Goal: Information Seeking & Learning: Learn about a topic

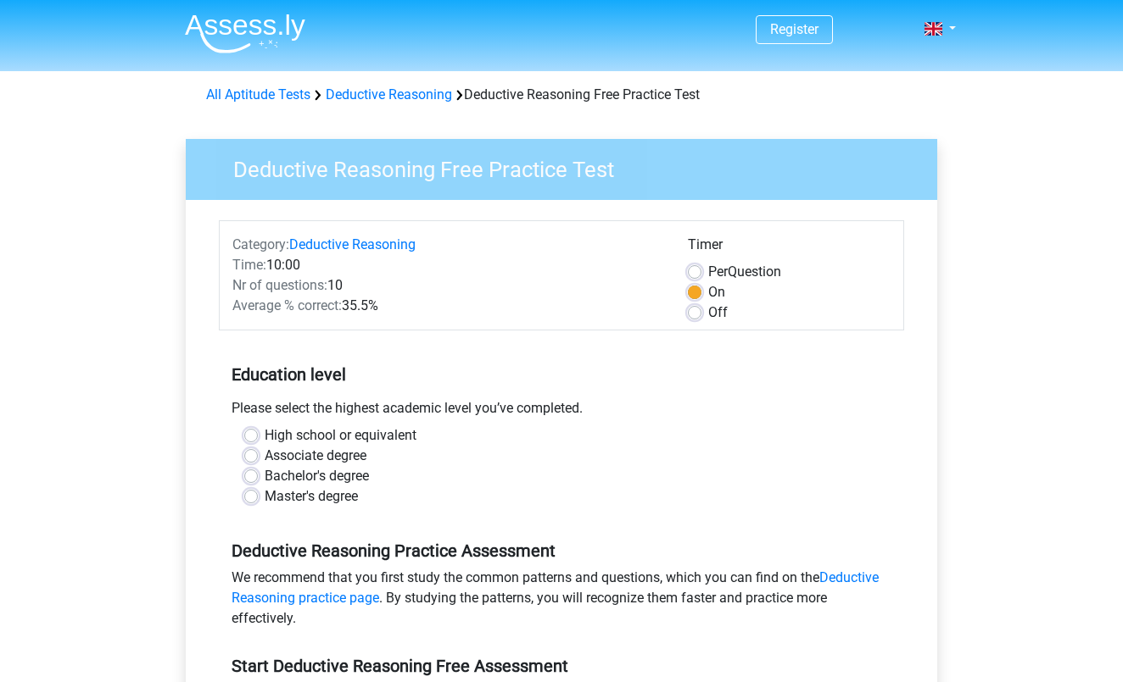
click at [265, 495] on label "Master's degree" at bounding box center [311, 497] width 93 height 20
click at [250, 495] on input "Master's degree" at bounding box center [251, 495] width 14 height 17
radio input "true"
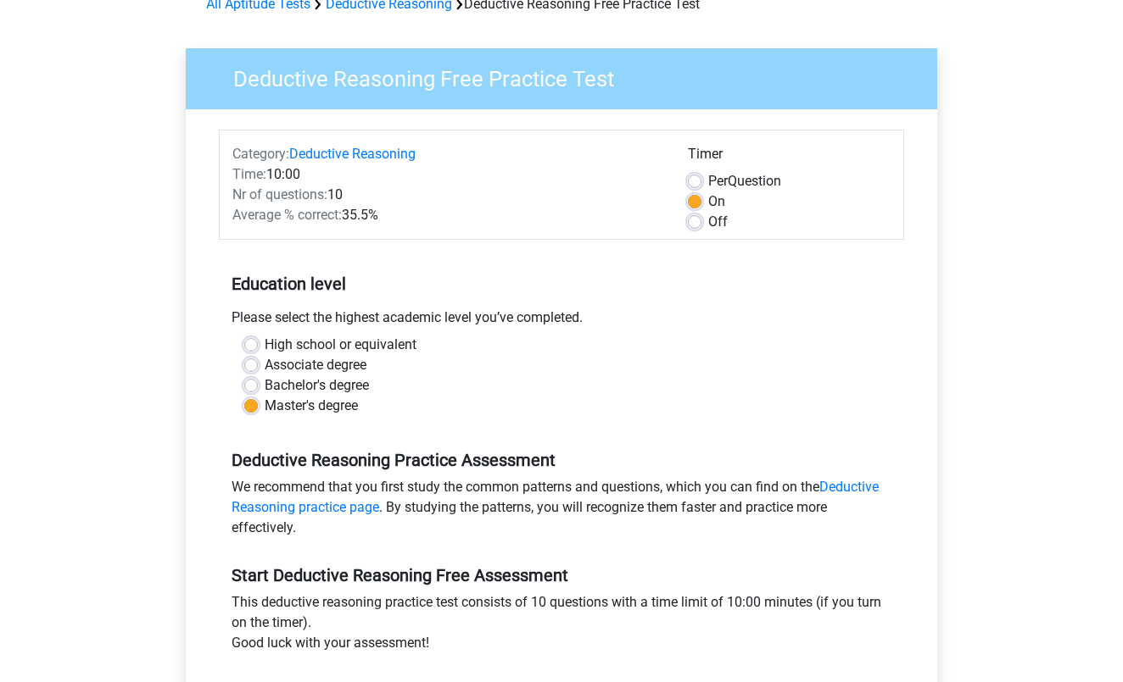
scroll to position [107, 0]
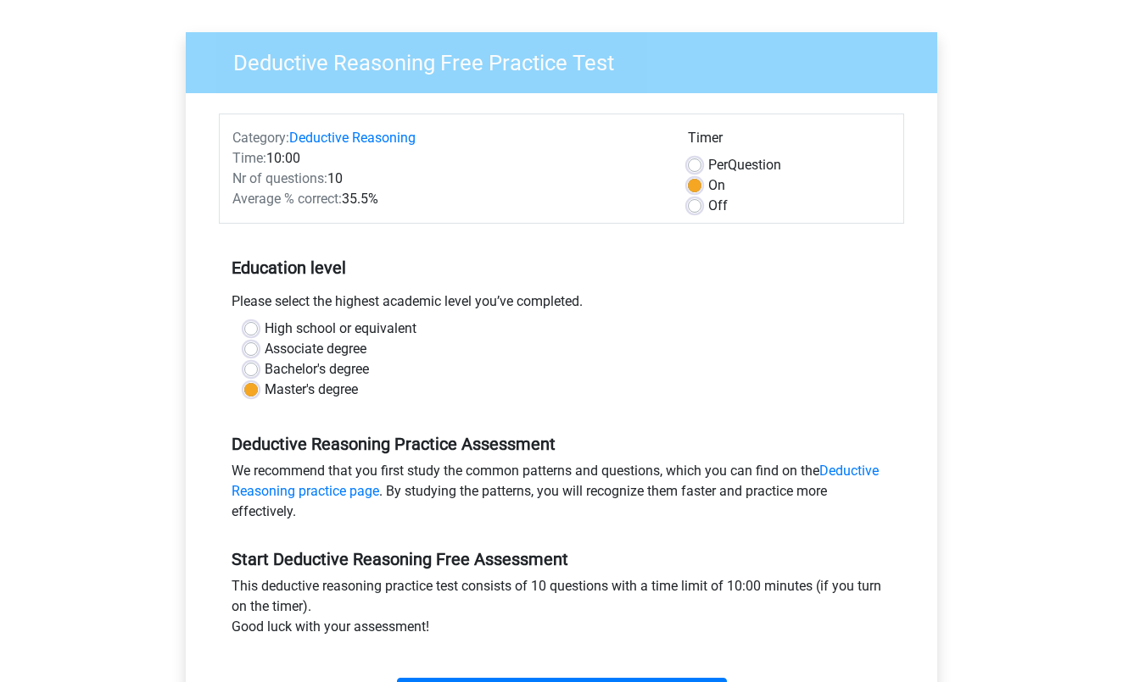
click at [265, 349] on label "Associate degree" at bounding box center [316, 349] width 102 height 20
click at [253, 349] on input "Associate degree" at bounding box center [251, 347] width 14 height 17
radio input "true"
click at [250, 337] on div "High school or equivalent" at bounding box center [561, 329] width 634 height 20
click at [265, 330] on label "High school or equivalent" at bounding box center [341, 329] width 152 height 20
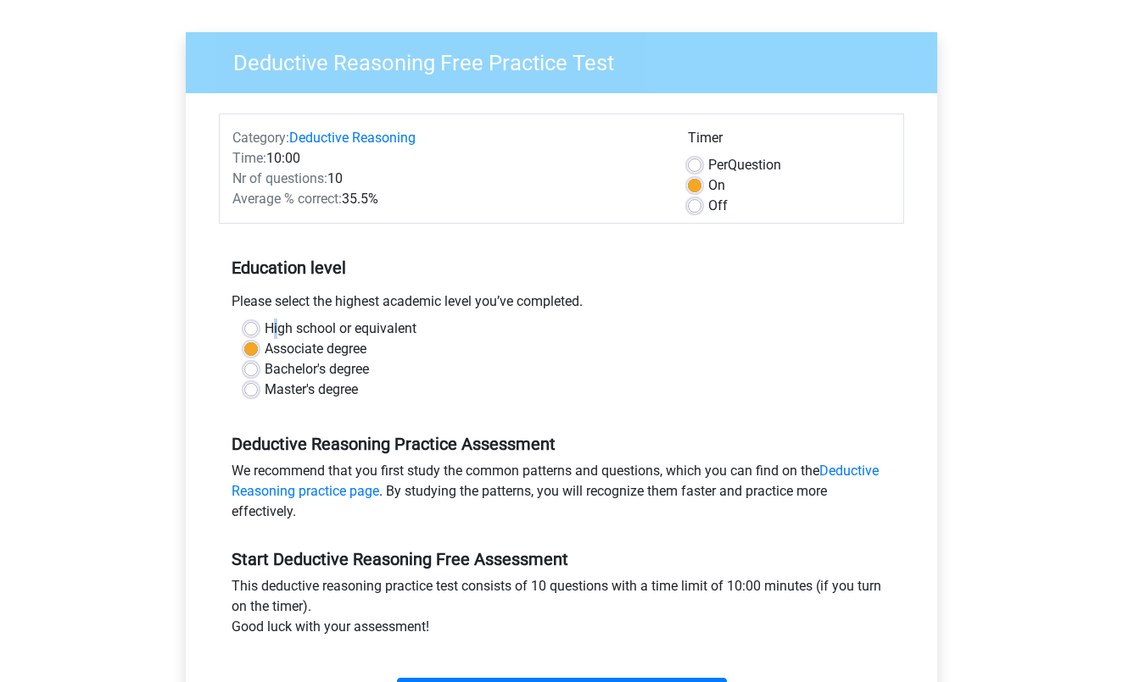
click at [254, 330] on input "High school or equivalent" at bounding box center [251, 327] width 14 height 17
radio input "true"
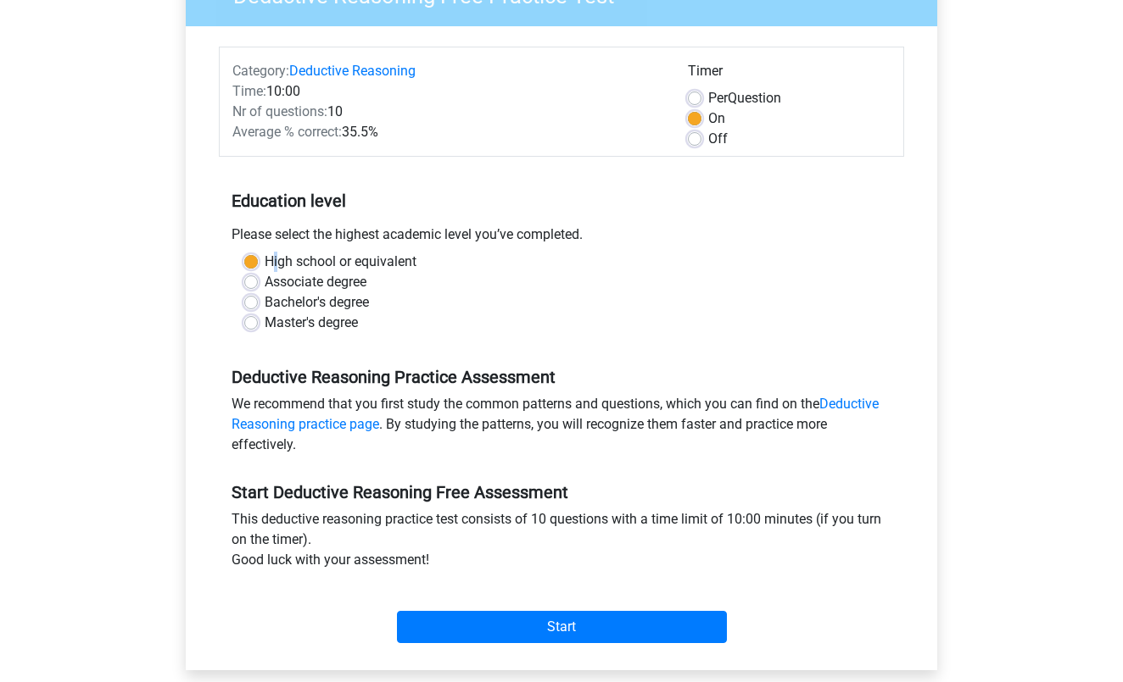
scroll to position [174, 0]
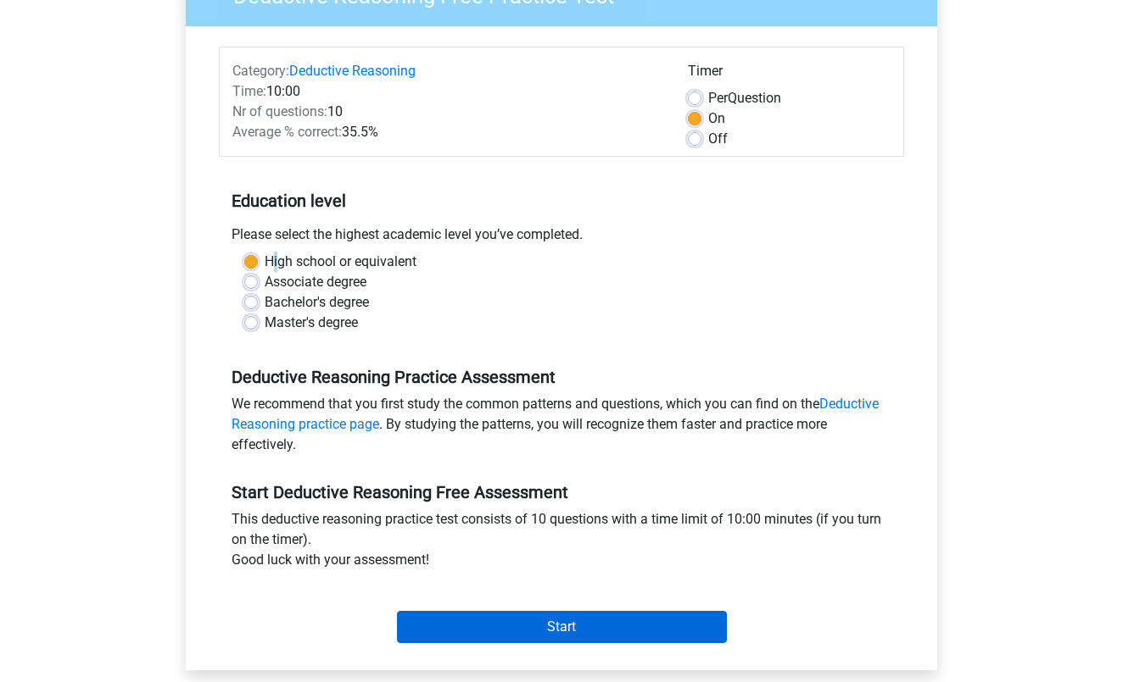
click at [497, 621] on input "Start" at bounding box center [562, 627] width 330 height 32
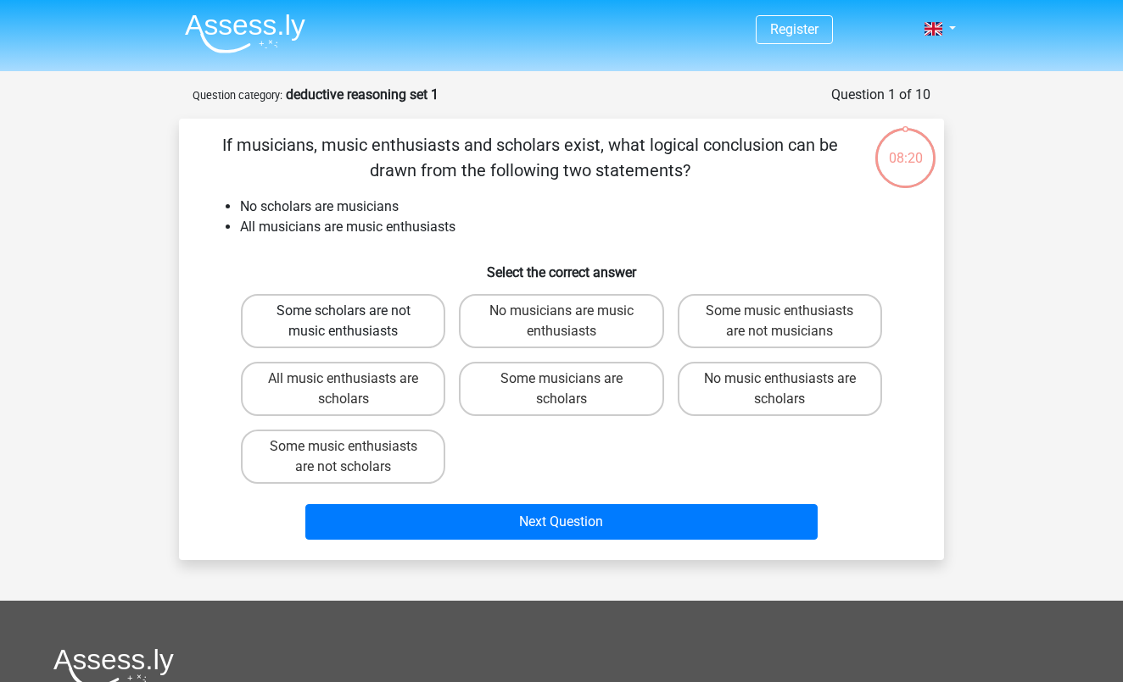
click at [302, 339] on label "Some scholars are not music enthusiasts" at bounding box center [343, 321] width 204 height 54
click at [343, 322] on input "Some scholars are not music enthusiasts" at bounding box center [348, 316] width 11 height 11
radio input "true"
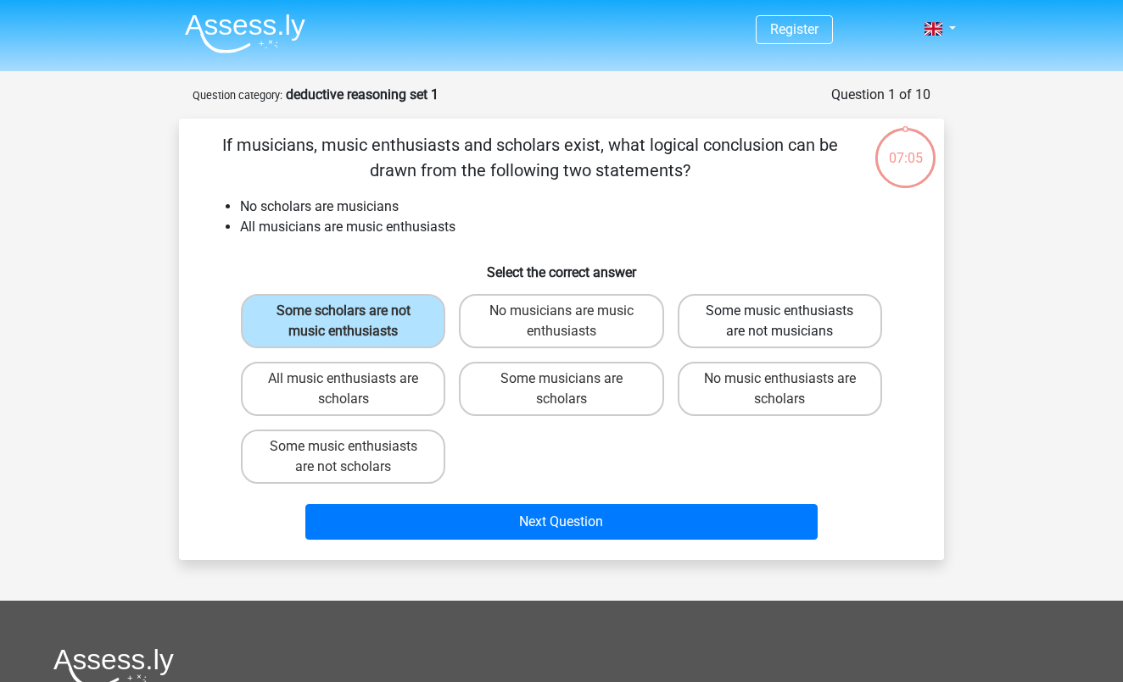
click at [737, 331] on label "Some music enthusiasts are not musicians" at bounding box center [779, 321] width 204 height 54
click at [779, 322] on input "Some music enthusiasts are not musicians" at bounding box center [784, 316] width 11 height 11
radio input "true"
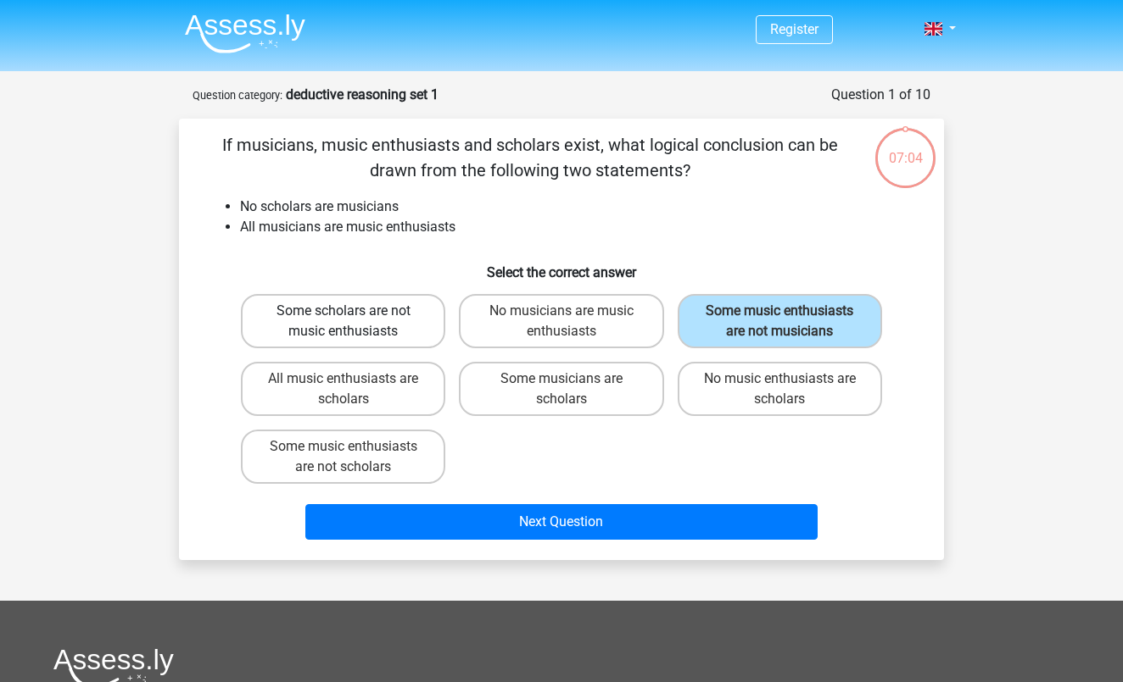
click at [370, 322] on label "Some scholars are not music enthusiasts" at bounding box center [343, 321] width 204 height 54
click at [354, 322] on input "Some scholars are not music enthusiasts" at bounding box center [348, 316] width 11 height 11
radio input "true"
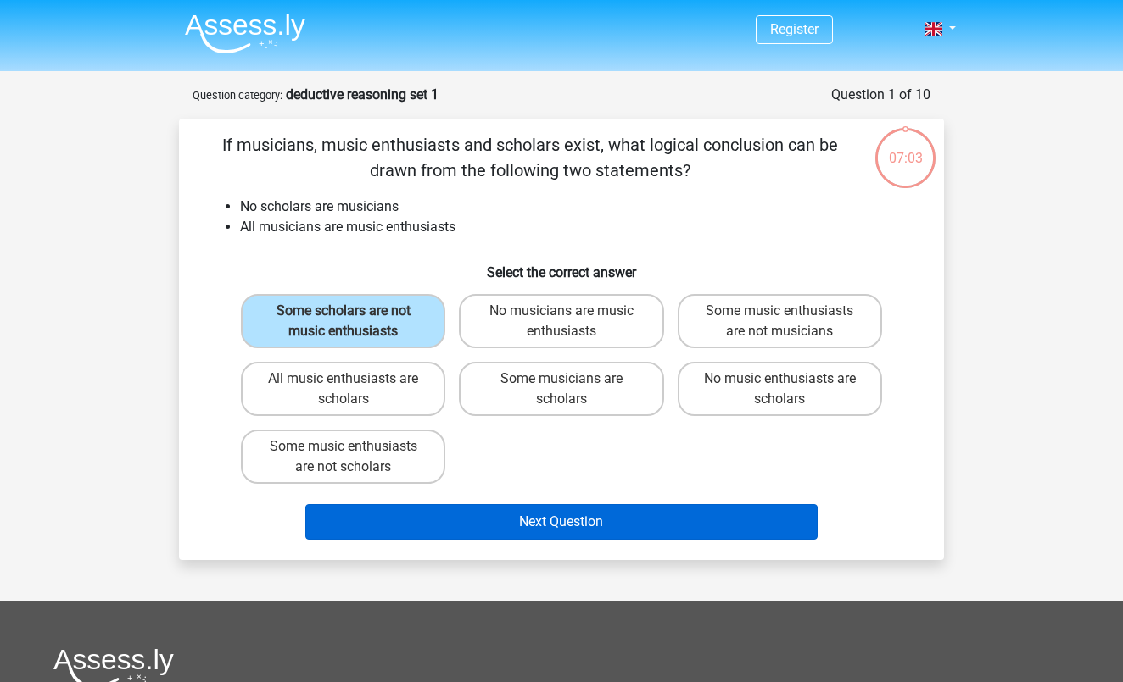
click at [488, 531] on button "Next Question" at bounding box center [561, 522] width 513 height 36
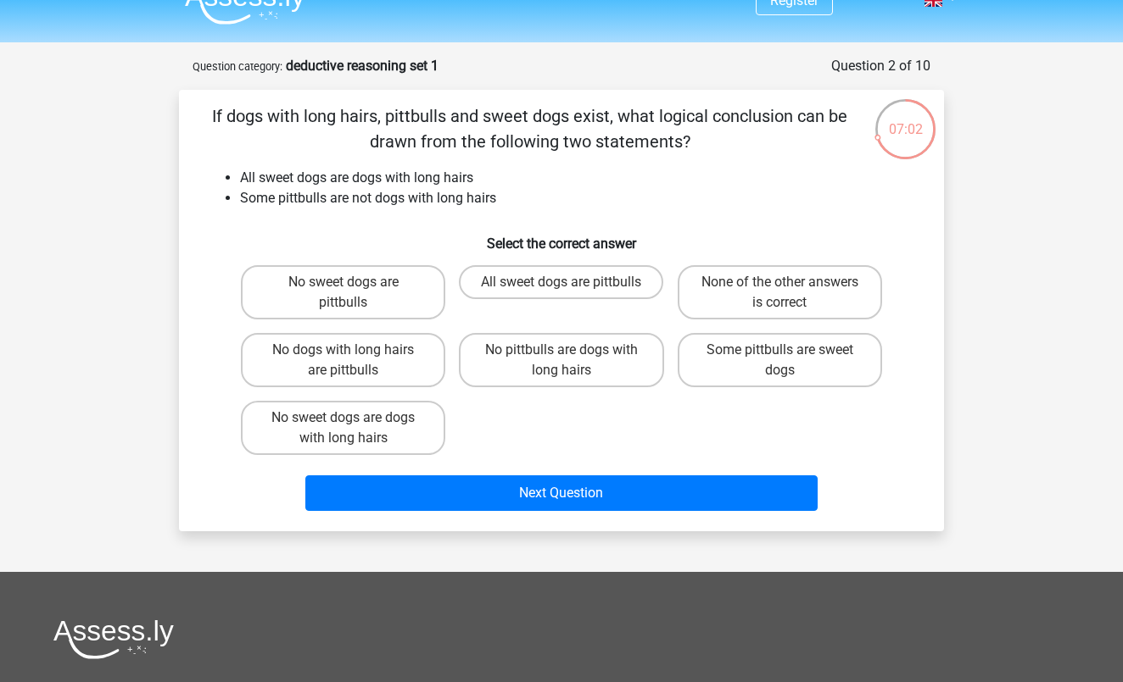
scroll to position [16, 0]
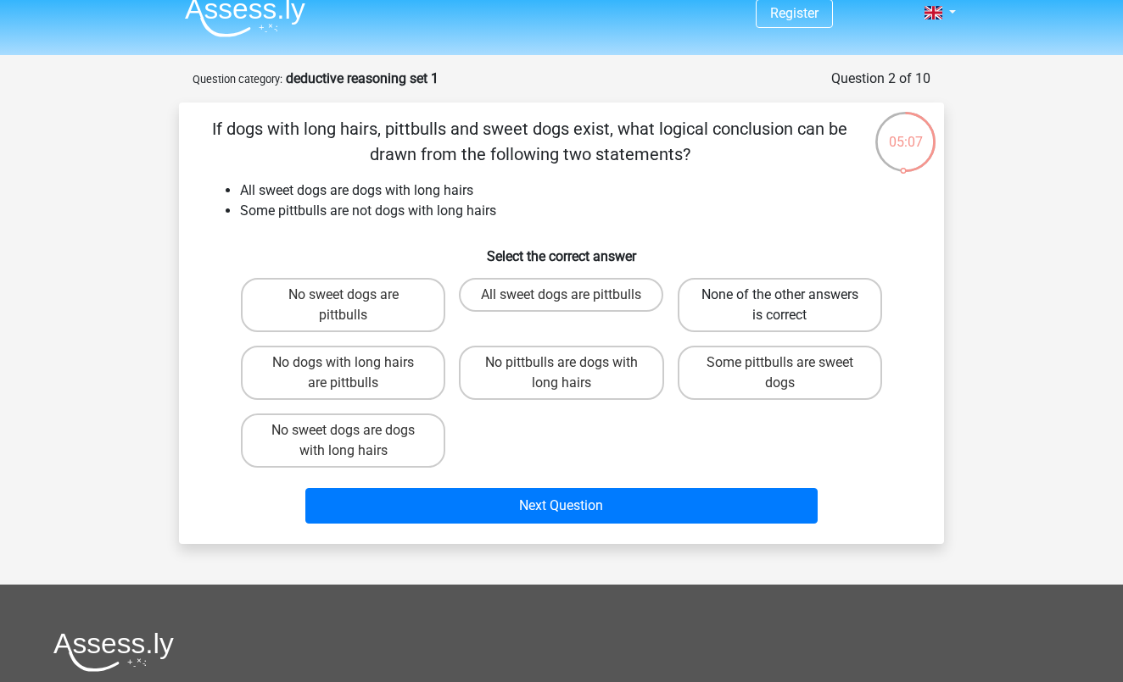
click at [720, 304] on label "None of the other answers is correct" at bounding box center [779, 305] width 204 height 54
click at [779, 304] on input "None of the other answers is correct" at bounding box center [784, 300] width 11 height 11
radio input "true"
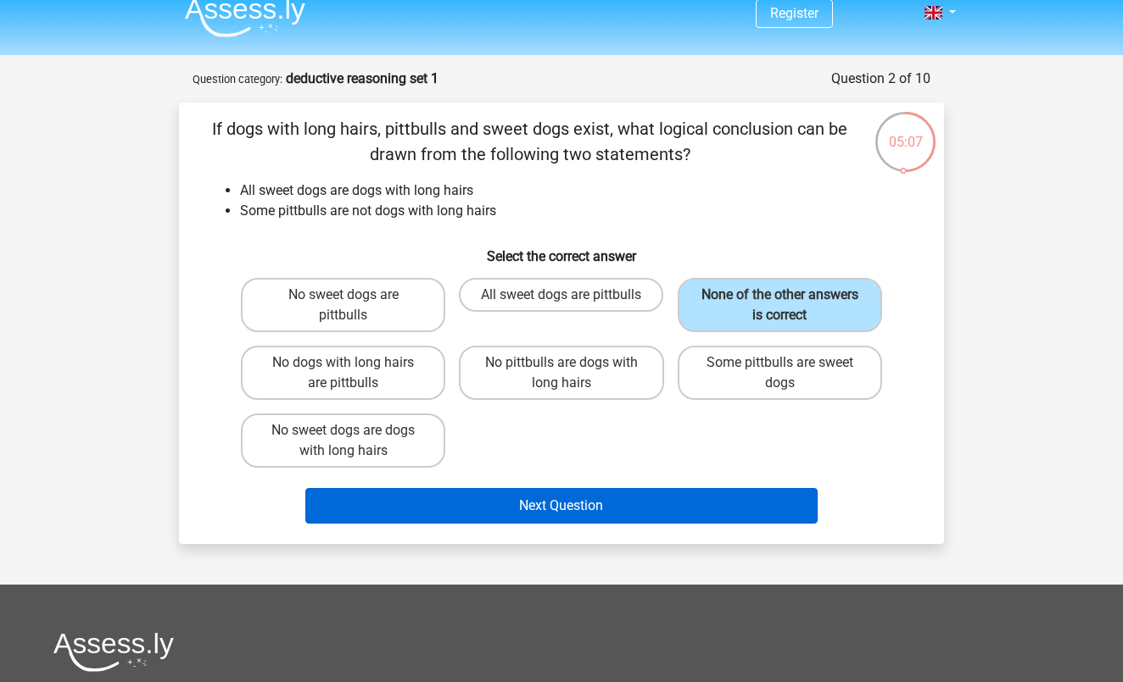
click at [567, 521] on button "Next Question" at bounding box center [561, 506] width 513 height 36
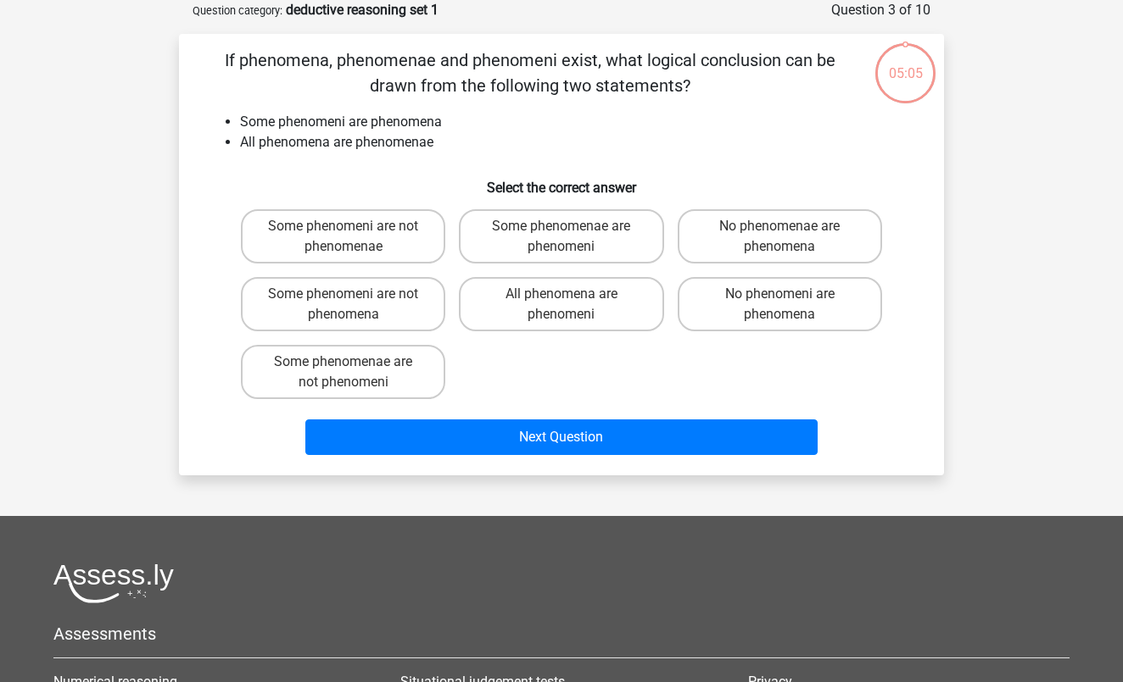
scroll to position [41, 0]
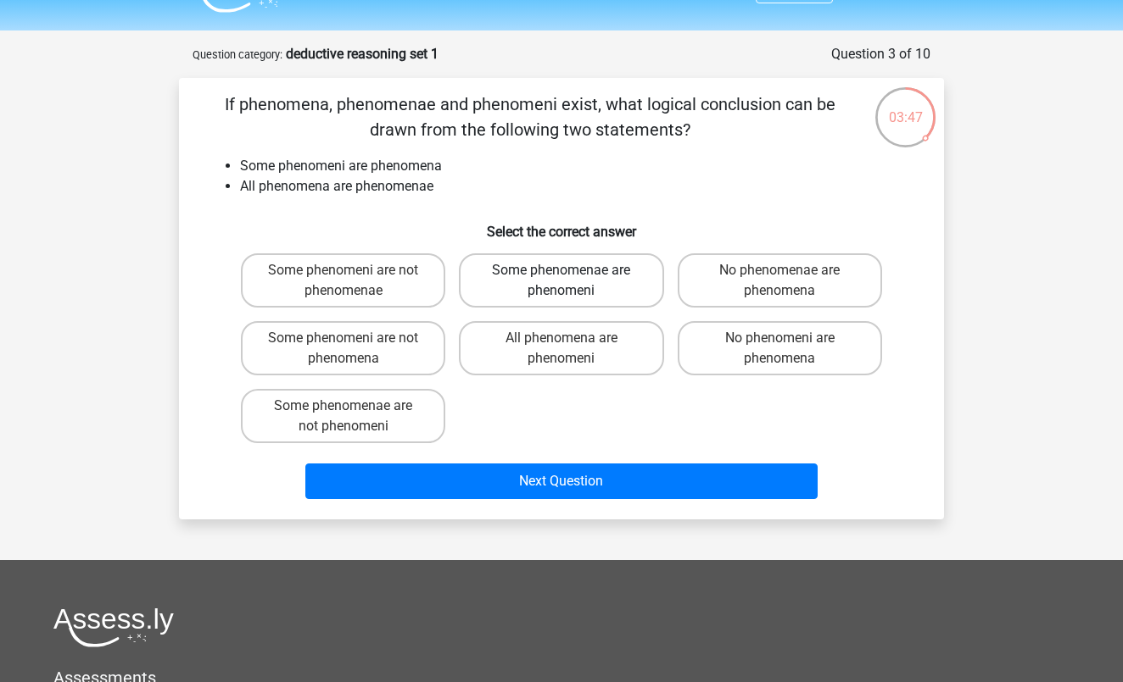
click at [549, 293] on label "Some phenomenae are phenomeni" at bounding box center [561, 280] width 204 height 54
click at [561, 281] on input "Some phenomenae are phenomeni" at bounding box center [566, 275] width 11 height 11
radio input "true"
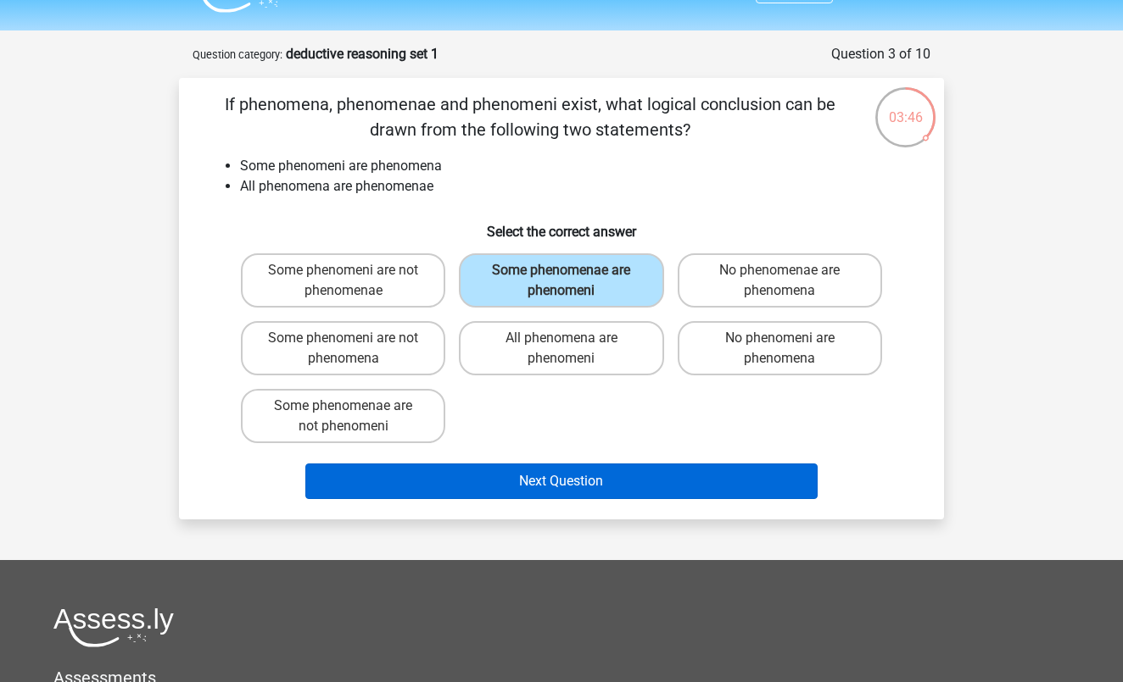
click at [509, 494] on button "Next Question" at bounding box center [561, 482] width 513 height 36
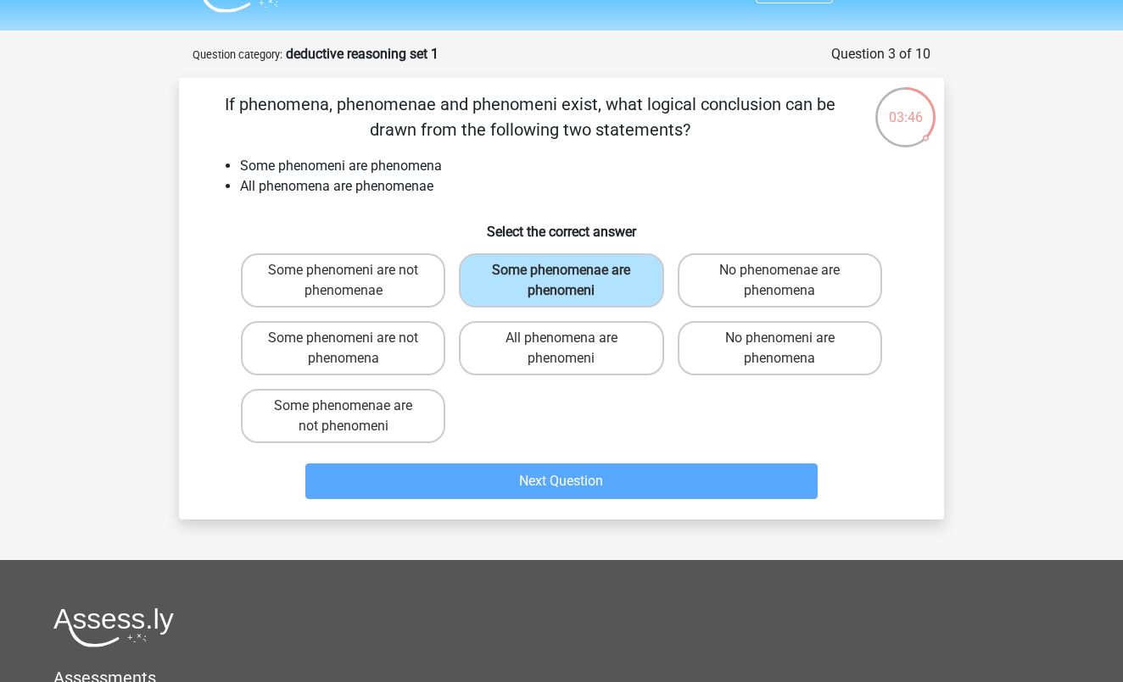
scroll to position [85, 0]
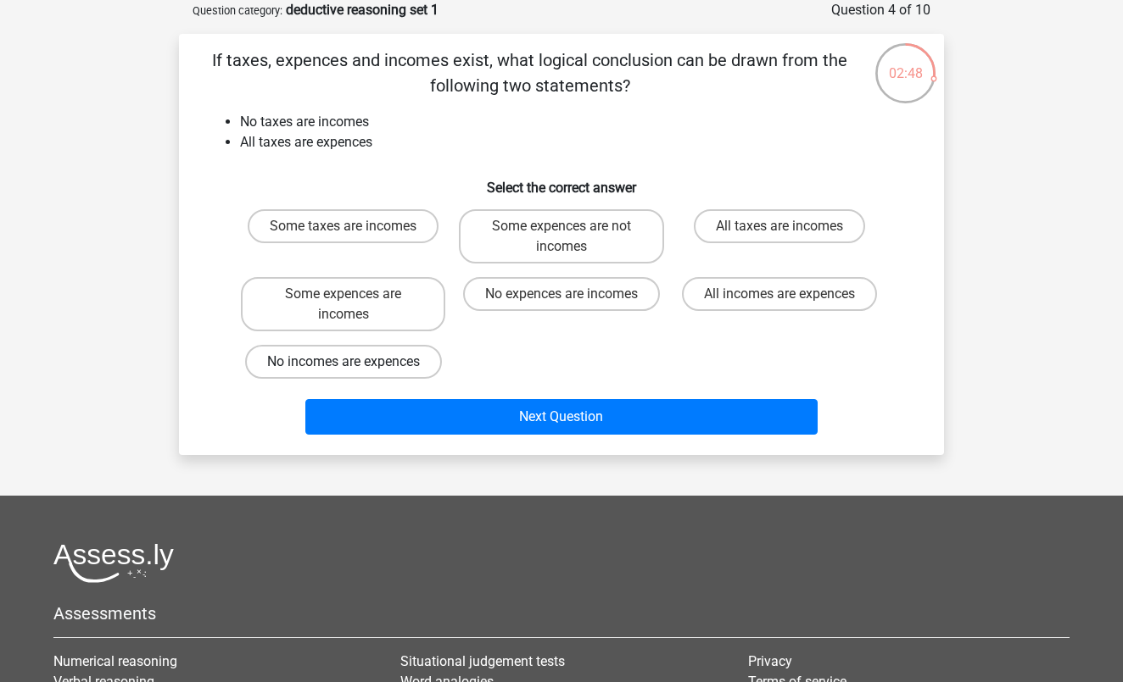
click at [423, 365] on label "No incomes are expences" at bounding box center [343, 362] width 197 height 34
click at [354, 365] on input "No incomes are expences" at bounding box center [348, 367] width 11 height 11
radio input "true"
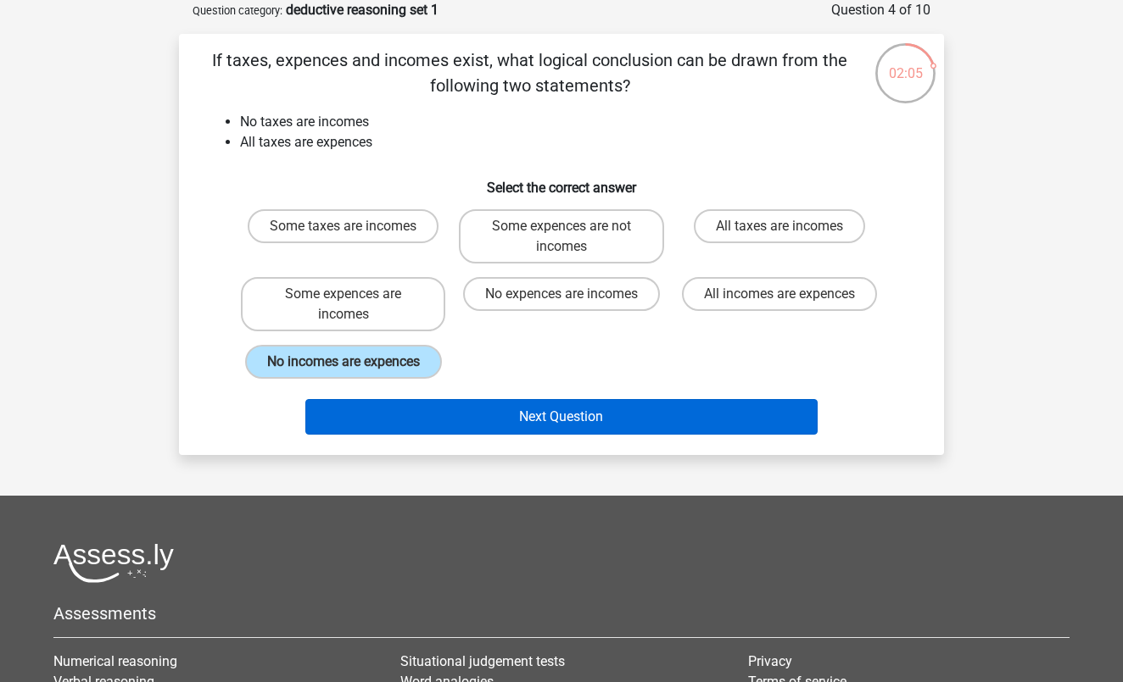
click at [677, 435] on button "Next Question" at bounding box center [561, 417] width 513 height 36
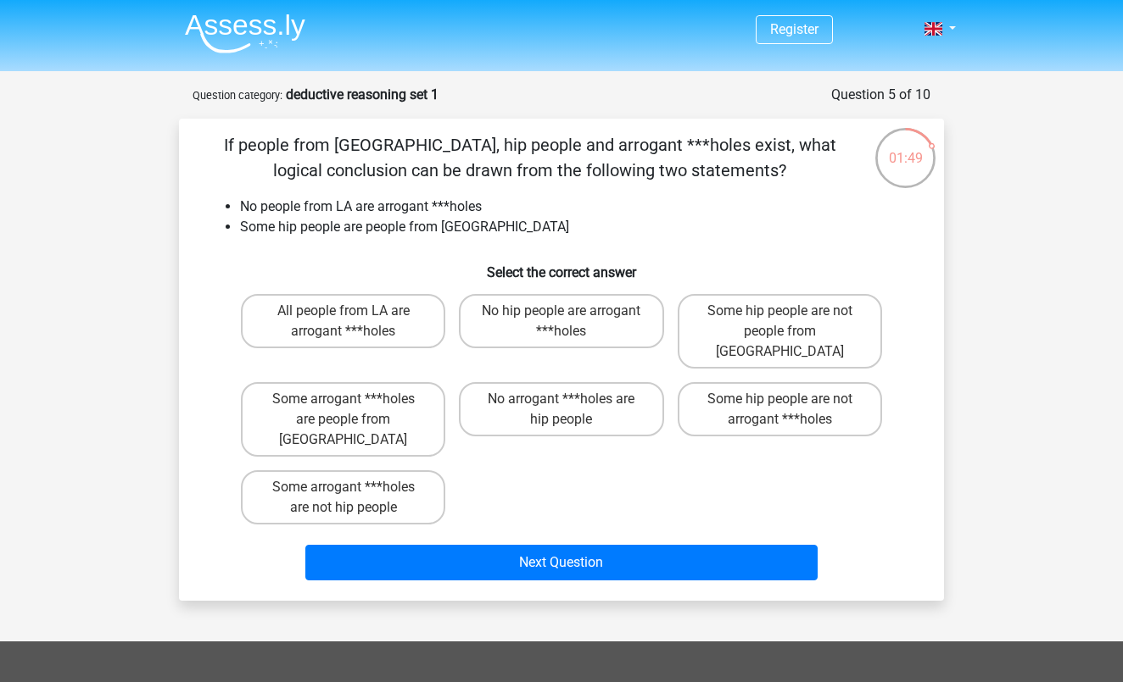
scroll to position [0, 0]
click at [334, 472] on label "Some arrogant ***holes are not hip people" at bounding box center [343, 498] width 204 height 54
click at [343, 487] on input "Some arrogant ***holes are not hip people" at bounding box center [348, 492] width 11 height 11
radio input "true"
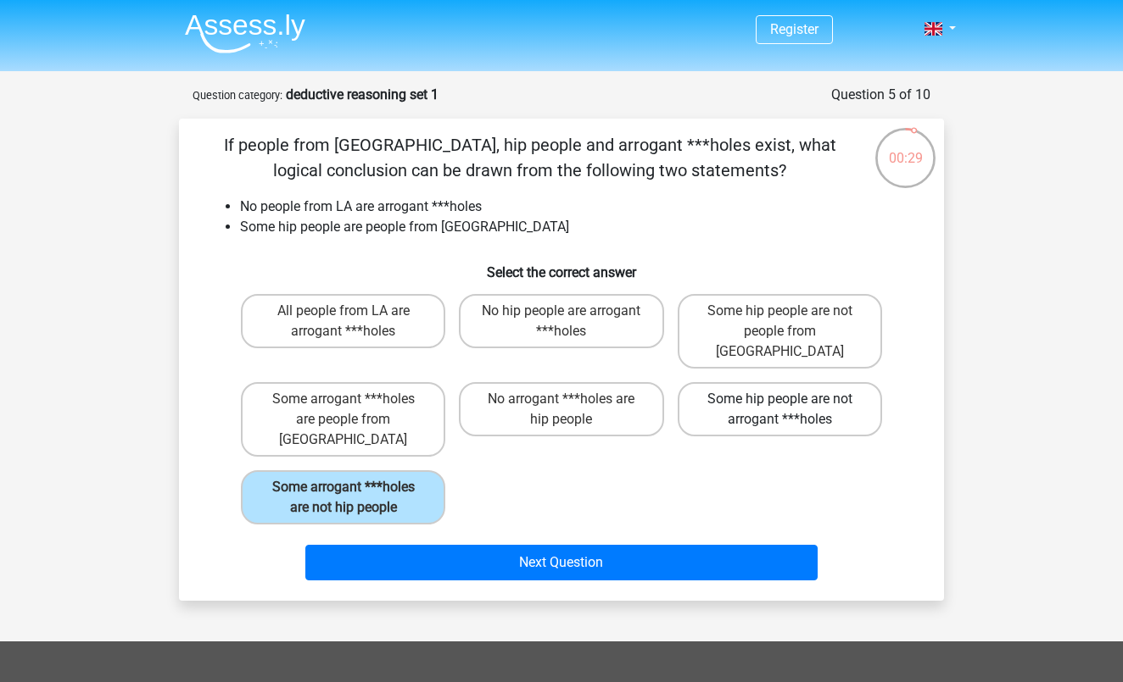
click at [833, 403] on label "Some hip people are not arrogant ***holes" at bounding box center [779, 409] width 204 height 54
click at [790, 403] on input "Some hip people are not arrogant ***holes" at bounding box center [784, 404] width 11 height 11
radio input "true"
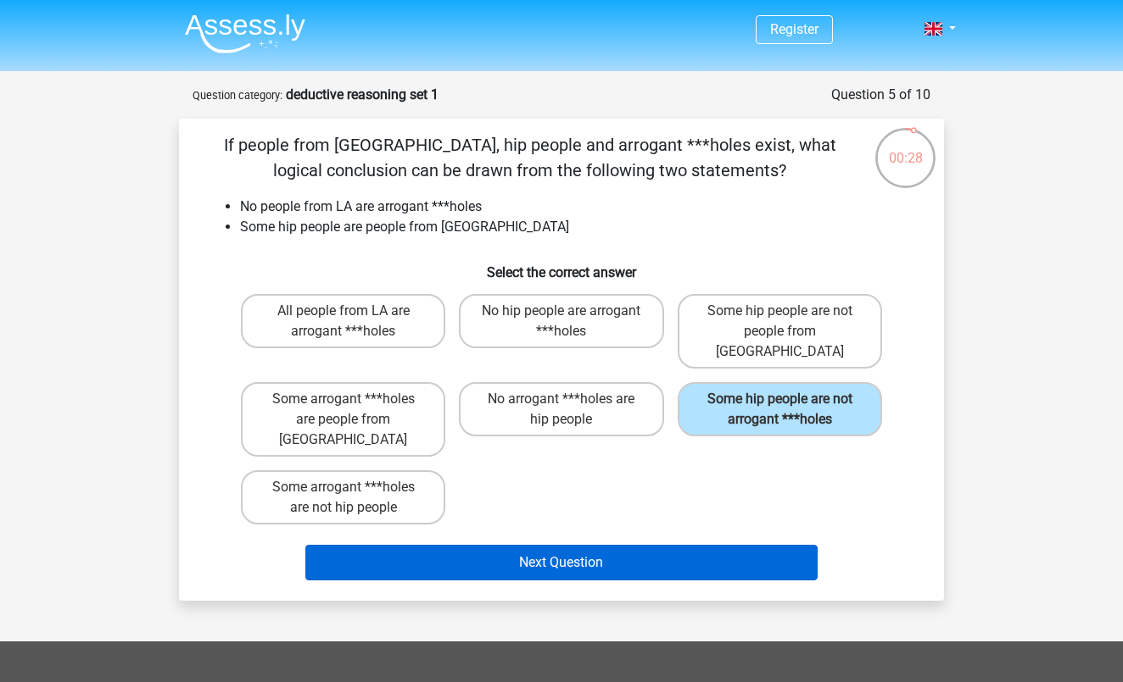
click at [677, 545] on button "Next Question" at bounding box center [561, 563] width 513 height 36
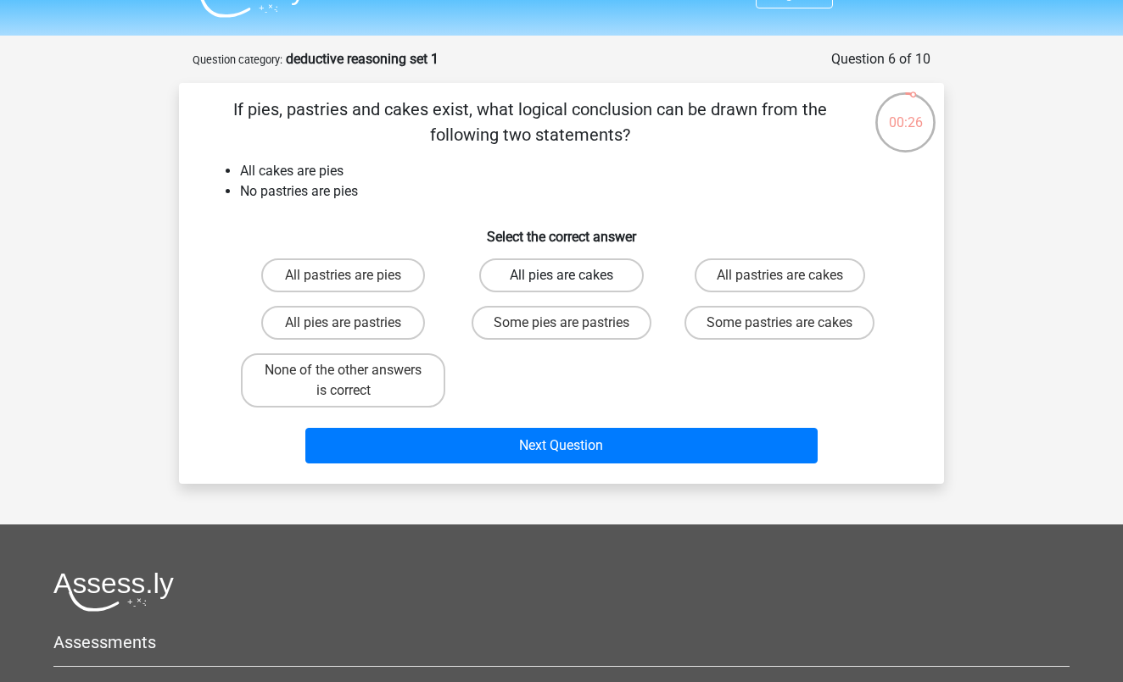
scroll to position [34, 0]
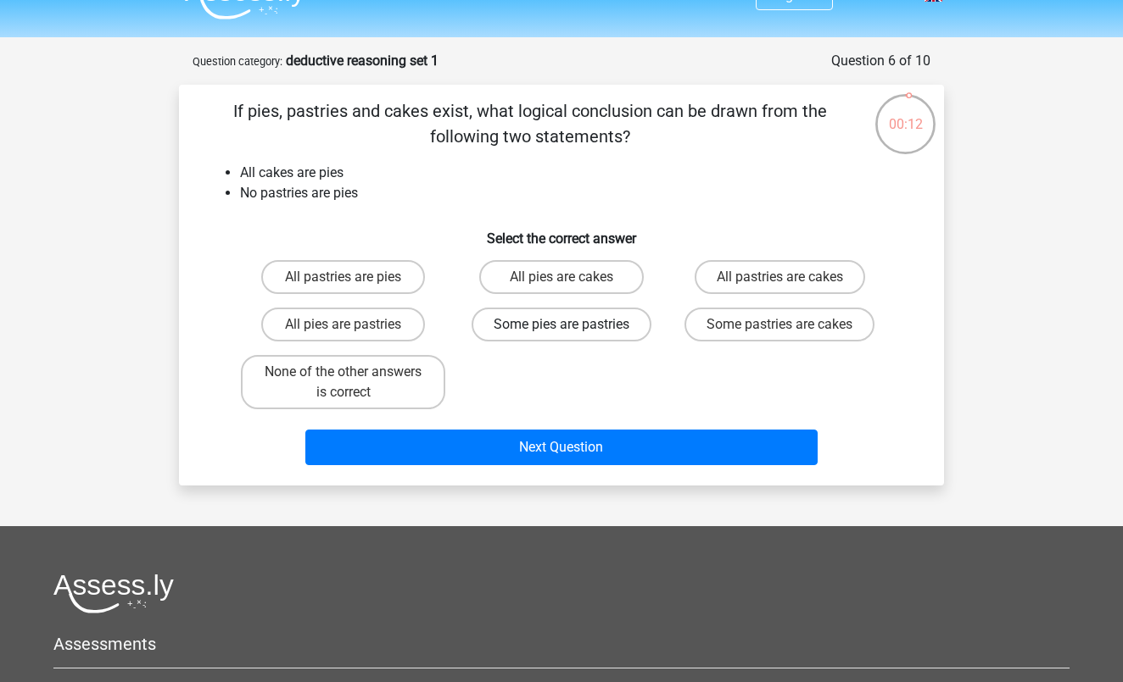
click at [579, 327] on label "Some pies are pastries" at bounding box center [561, 325] width 180 height 34
click at [572, 327] on input "Some pies are pastries" at bounding box center [566, 330] width 11 height 11
radio input "true"
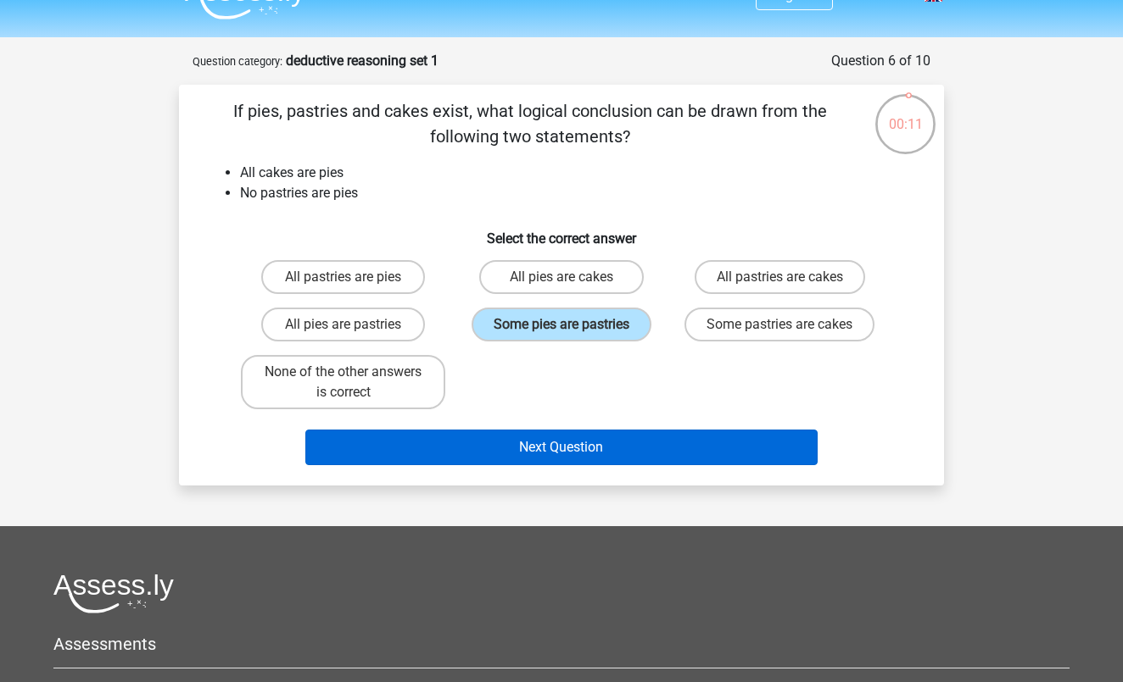
click at [513, 447] on button "Next Question" at bounding box center [561, 448] width 513 height 36
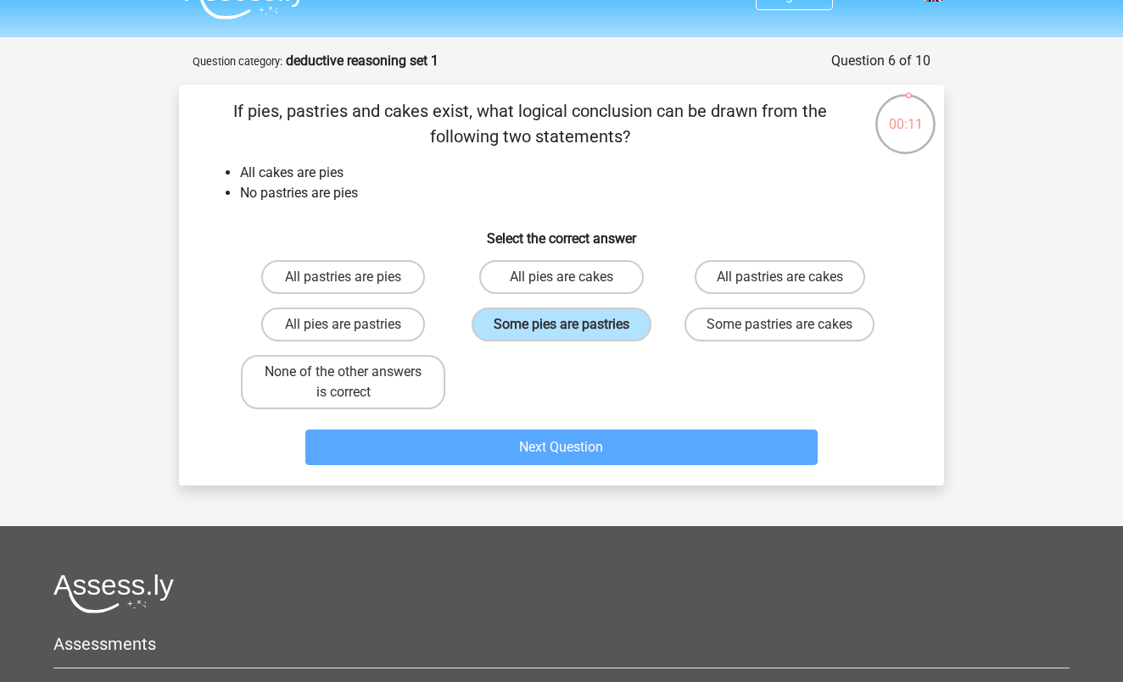
scroll to position [85, 0]
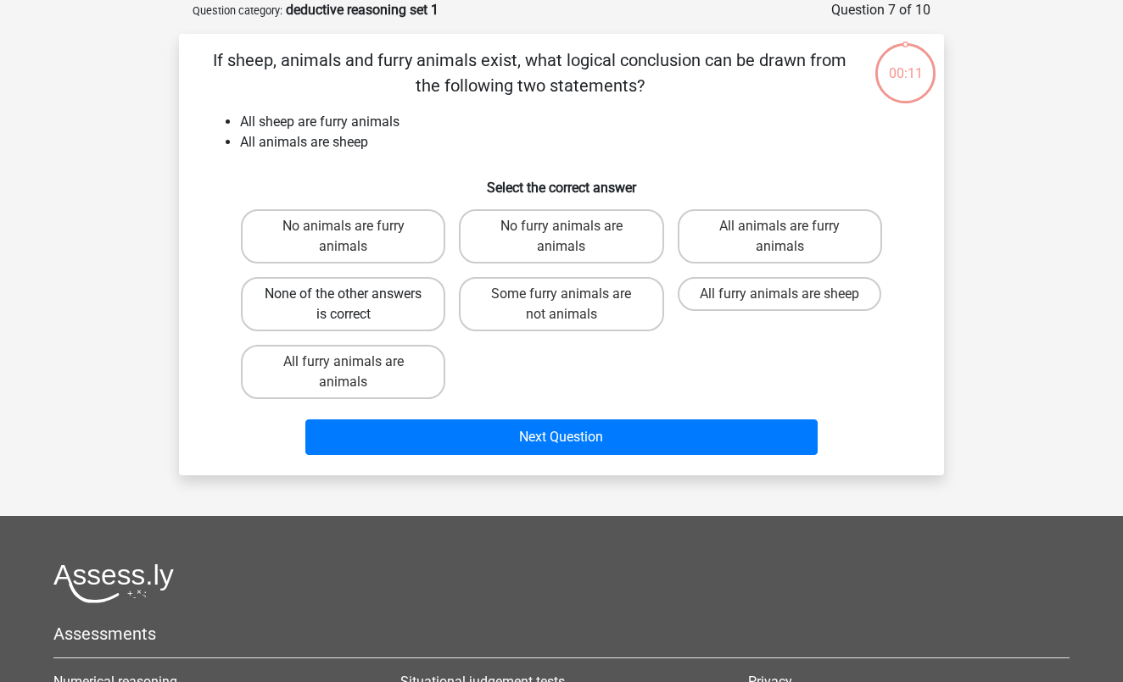
click at [409, 304] on label "None of the other answers is correct" at bounding box center [343, 304] width 204 height 54
click at [354, 304] on input "None of the other answers is correct" at bounding box center [348, 299] width 11 height 11
radio input "true"
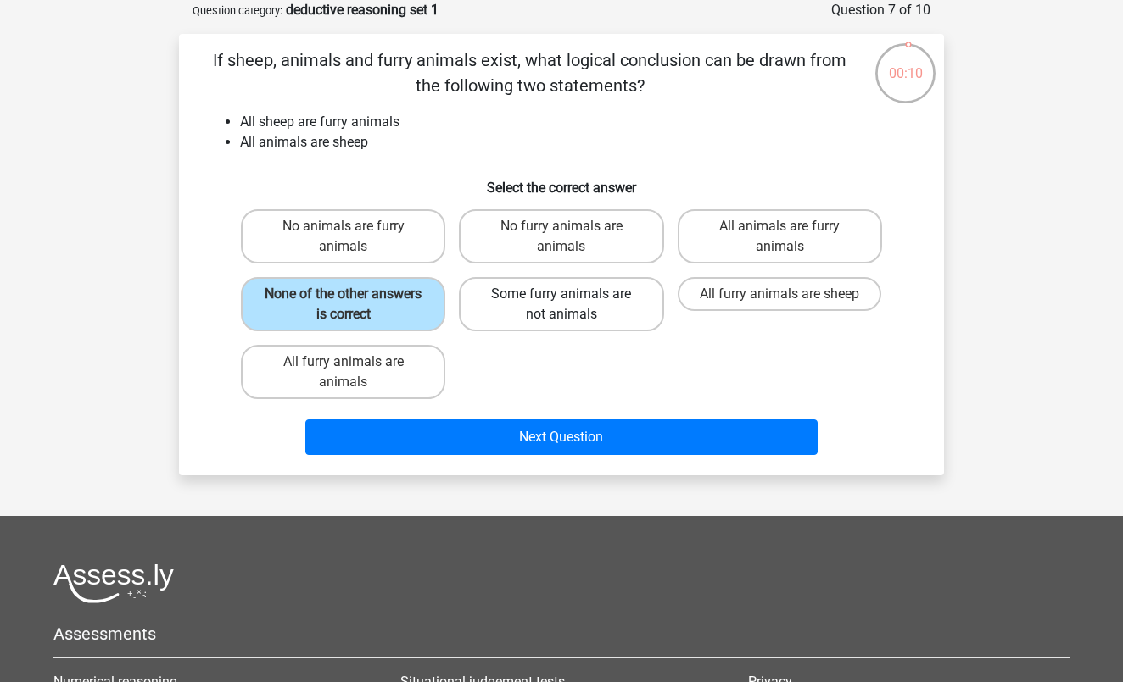
click at [557, 309] on label "Some furry animals are not animals" at bounding box center [561, 304] width 204 height 54
click at [561, 305] on input "Some furry animals are not animals" at bounding box center [566, 299] width 11 height 11
radio input "true"
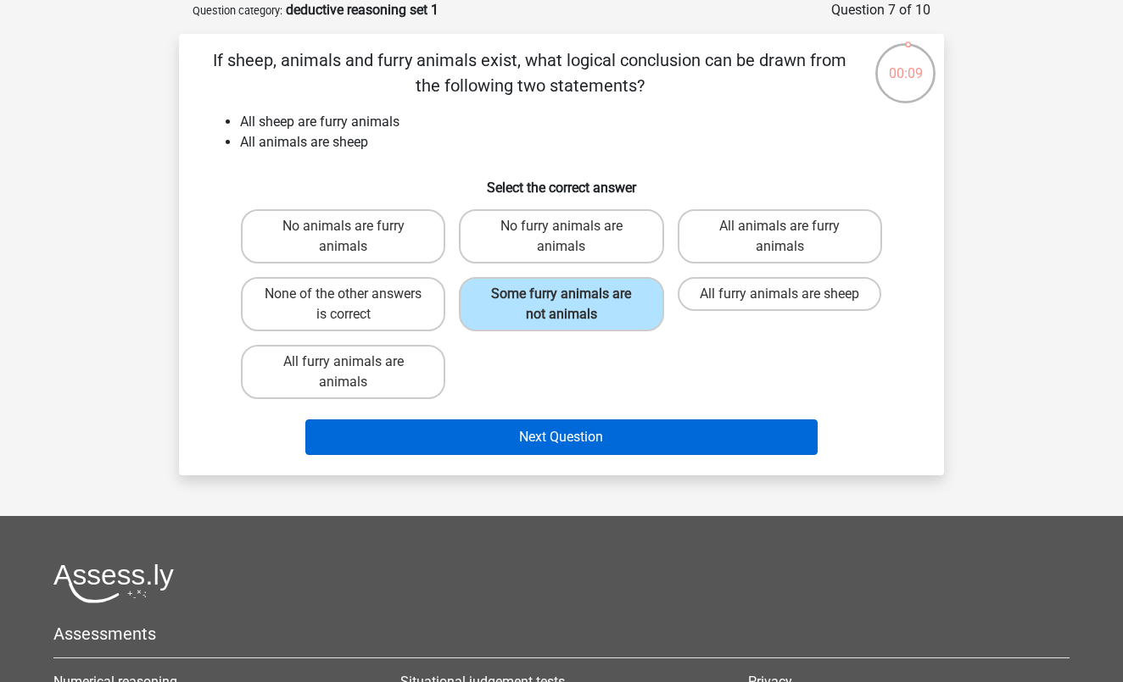
click at [607, 435] on button "Next Question" at bounding box center [561, 438] width 513 height 36
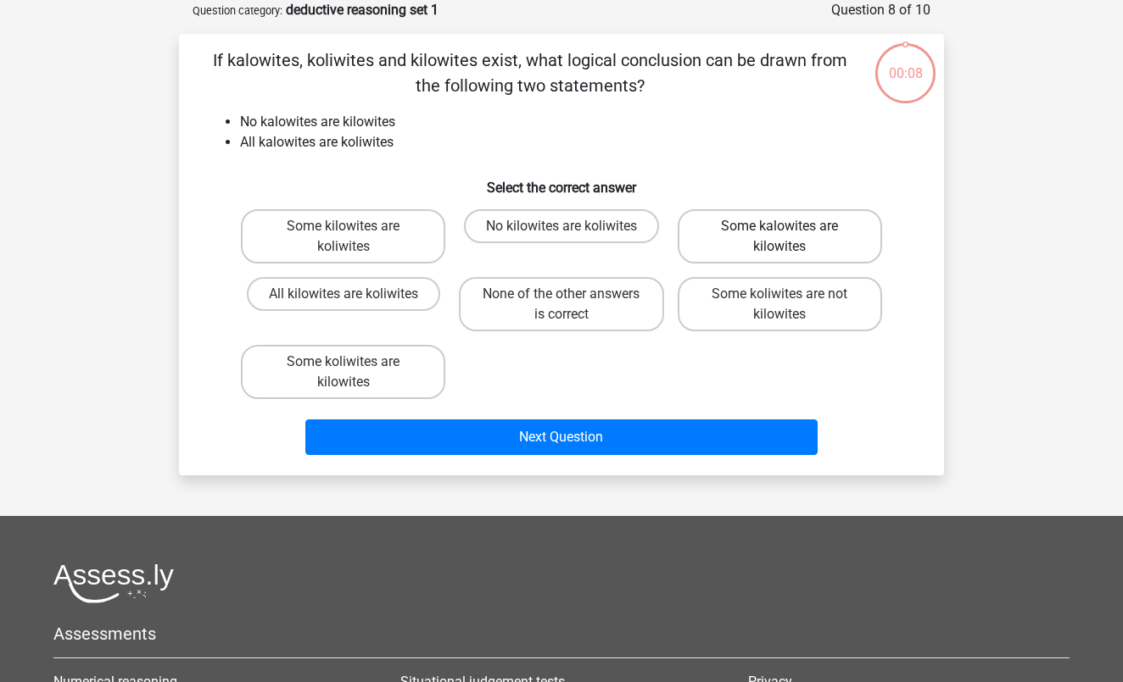
click at [775, 253] on label "Some kalowites are kilowites" at bounding box center [779, 236] width 204 height 54
click at [779, 237] on input "Some kalowites are kilowites" at bounding box center [784, 231] width 11 height 11
radio input "true"
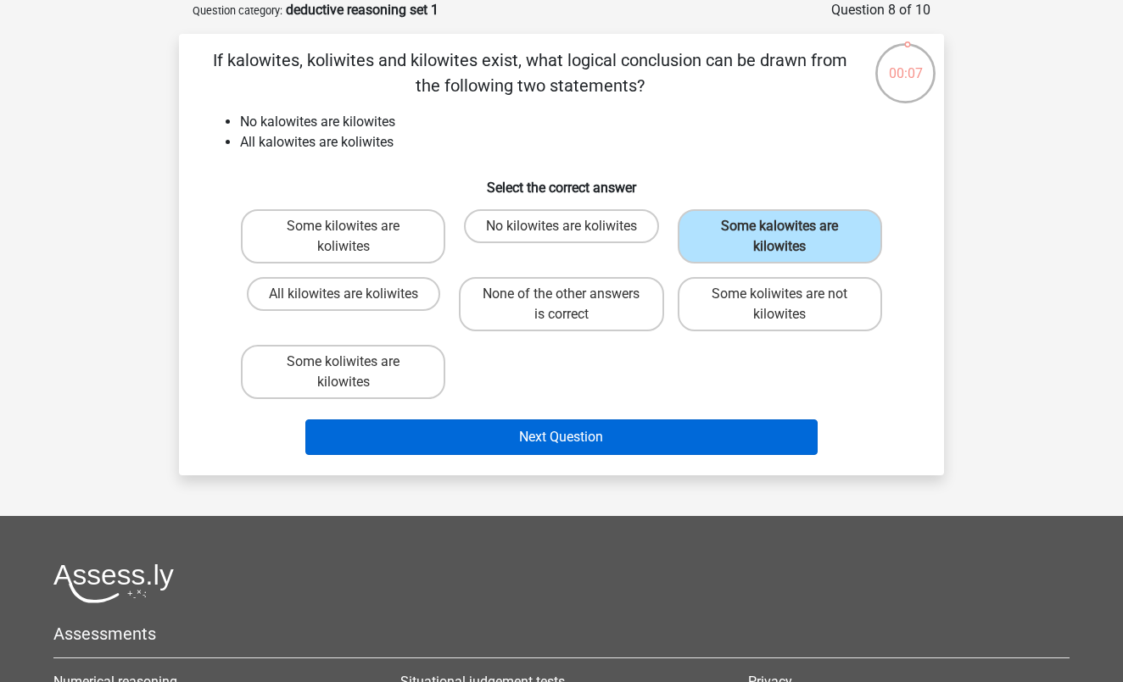
click at [646, 445] on button "Next Question" at bounding box center [561, 438] width 513 height 36
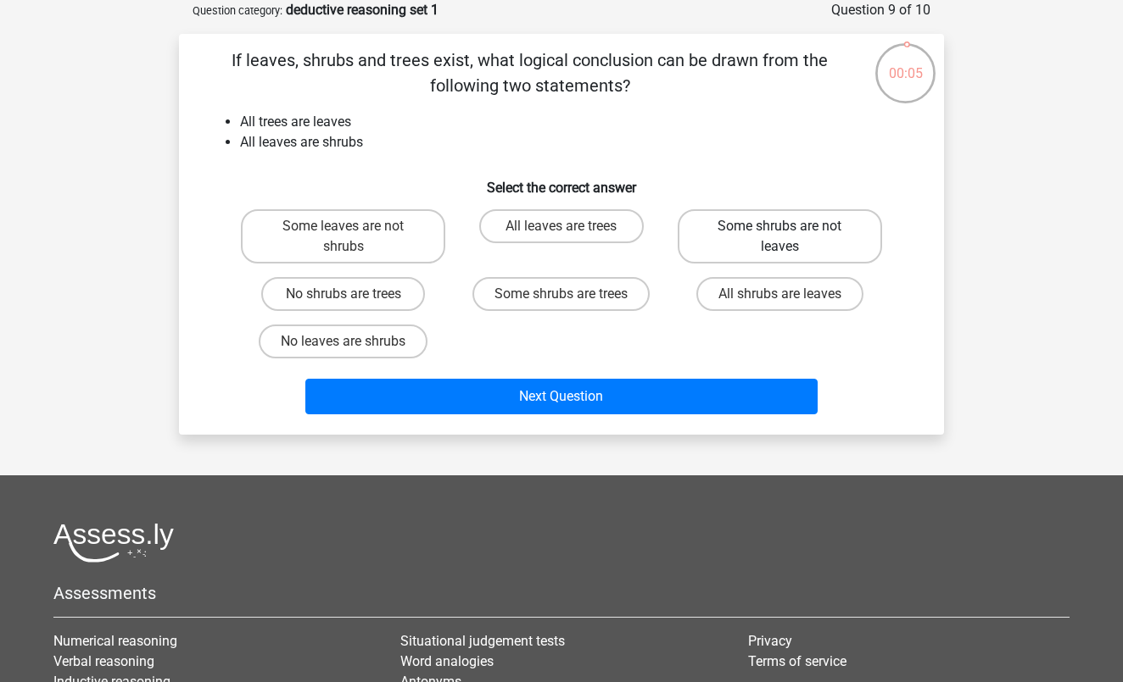
click at [745, 249] on label "Some shrubs are not leaves" at bounding box center [779, 236] width 204 height 54
click at [779, 237] on input "Some shrubs are not leaves" at bounding box center [784, 231] width 11 height 11
radio input "true"
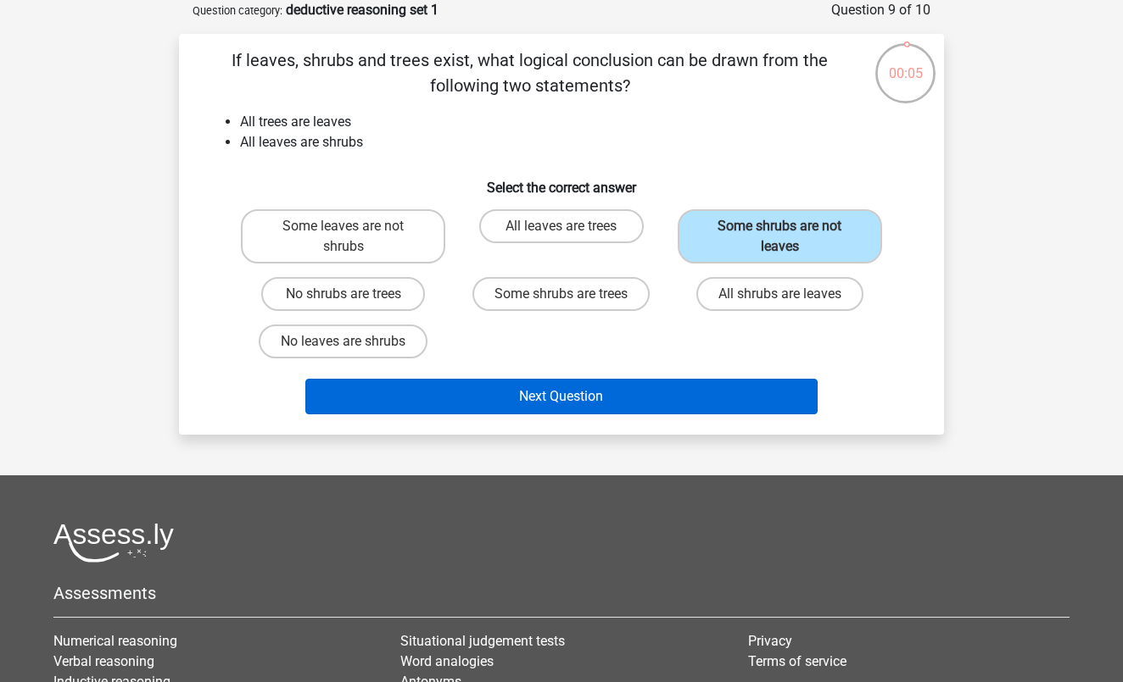
click at [627, 390] on button "Next Question" at bounding box center [561, 397] width 513 height 36
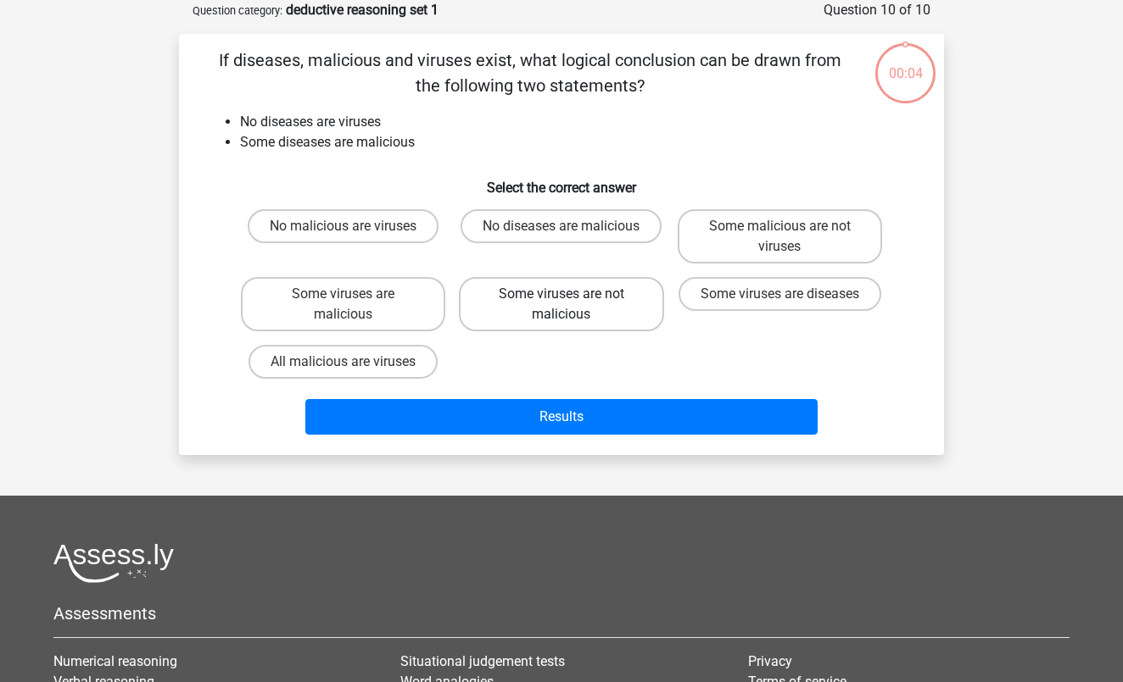
click at [546, 309] on label "Some viruses are not malicious" at bounding box center [561, 304] width 204 height 54
click at [561, 305] on input "Some viruses are not malicious" at bounding box center [566, 299] width 11 height 11
radio input "true"
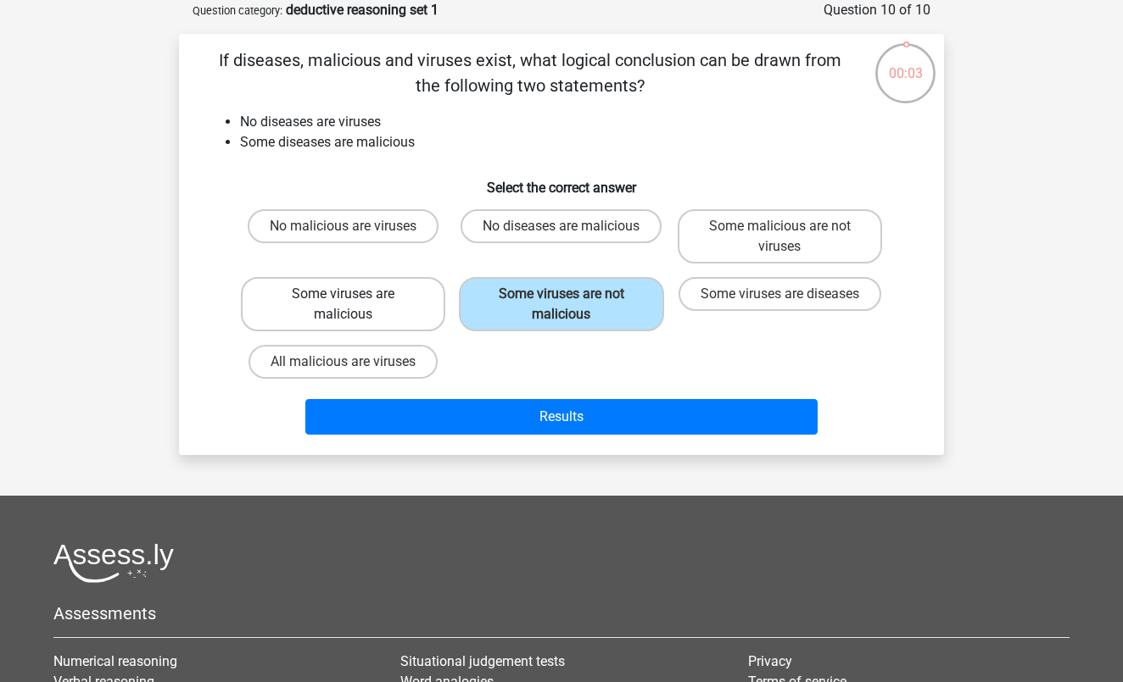
click at [404, 316] on label "Some viruses are malicious" at bounding box center [343, 304] width 204 height 54
click at [354, 305] on input "Some viruses are malicious" at bounding box center [348, 299] width 11 height 11
radio input "true"
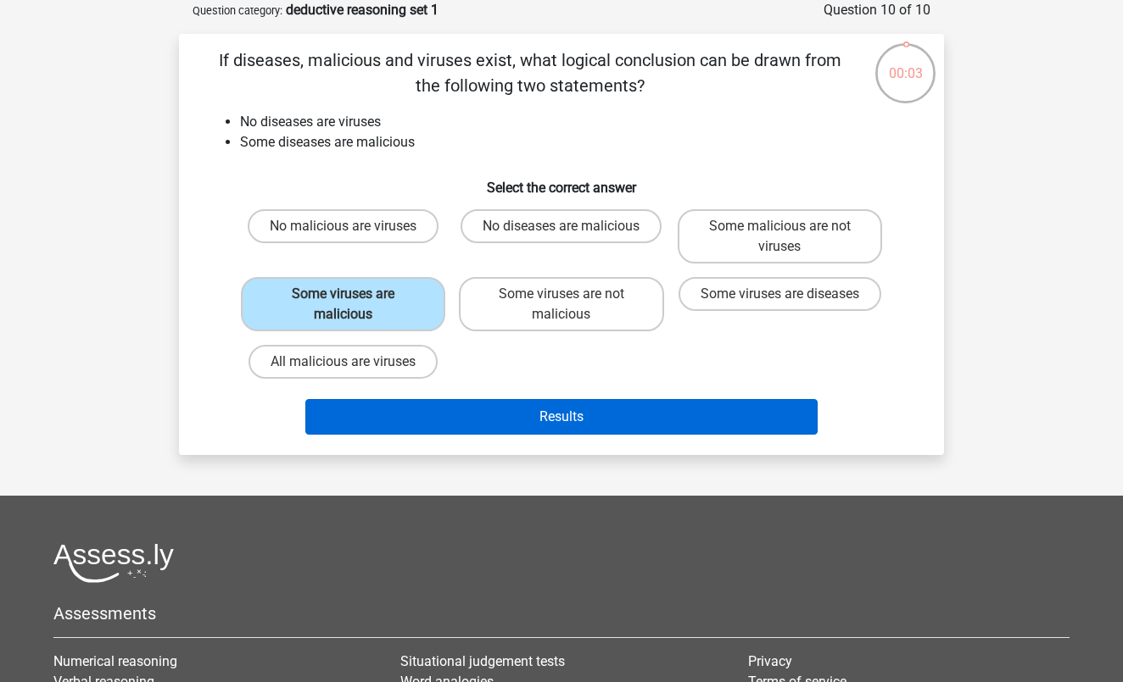
click at [462, 418] on button "Results" at bounding box center [561, 417] width 513 height 36
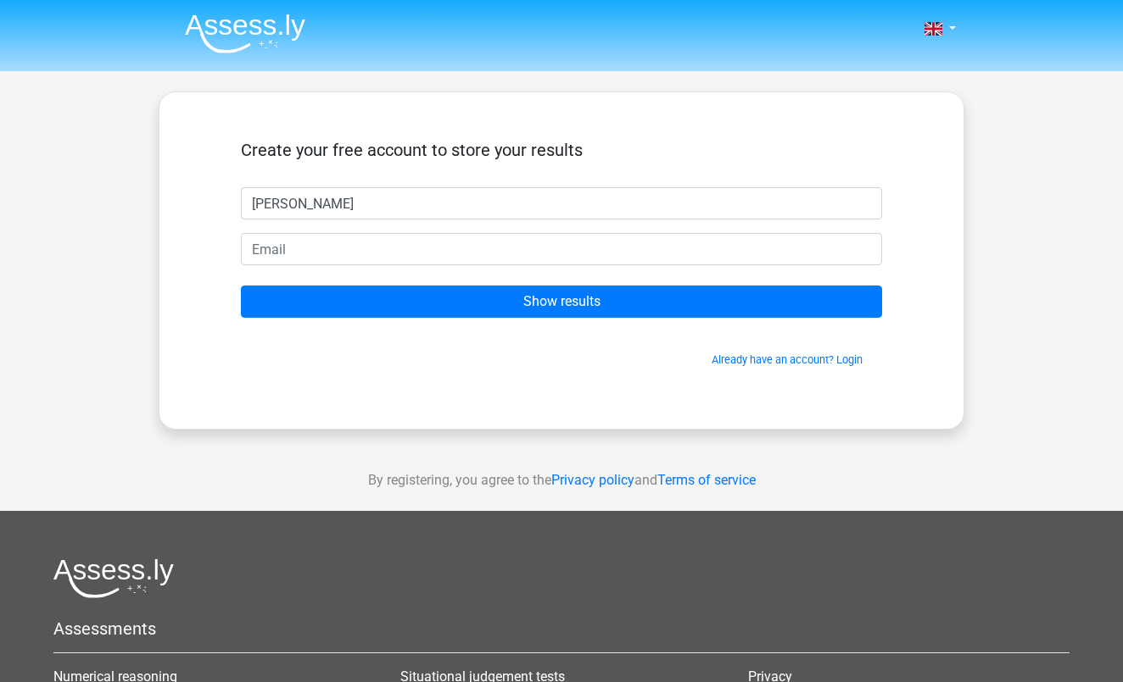
type input "Irfan Hussain"
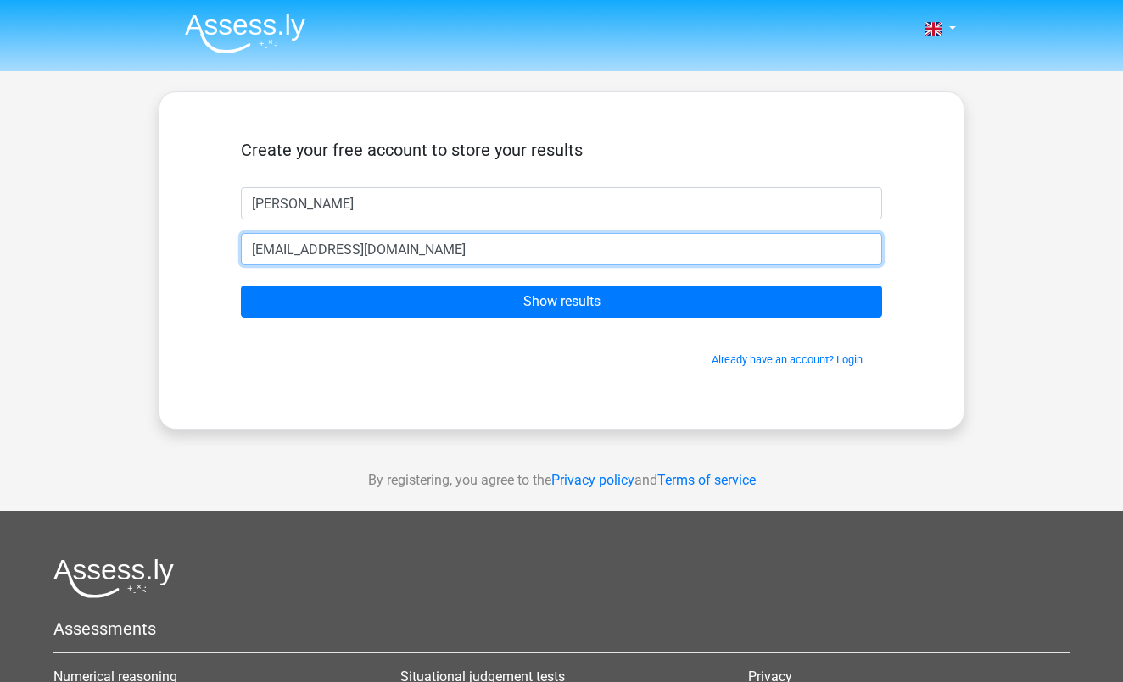
type input "iru.hussain4@gmail.com"
click at [561, 302] on input "Show results" at bounding box center [561, 302] width 641 height 32
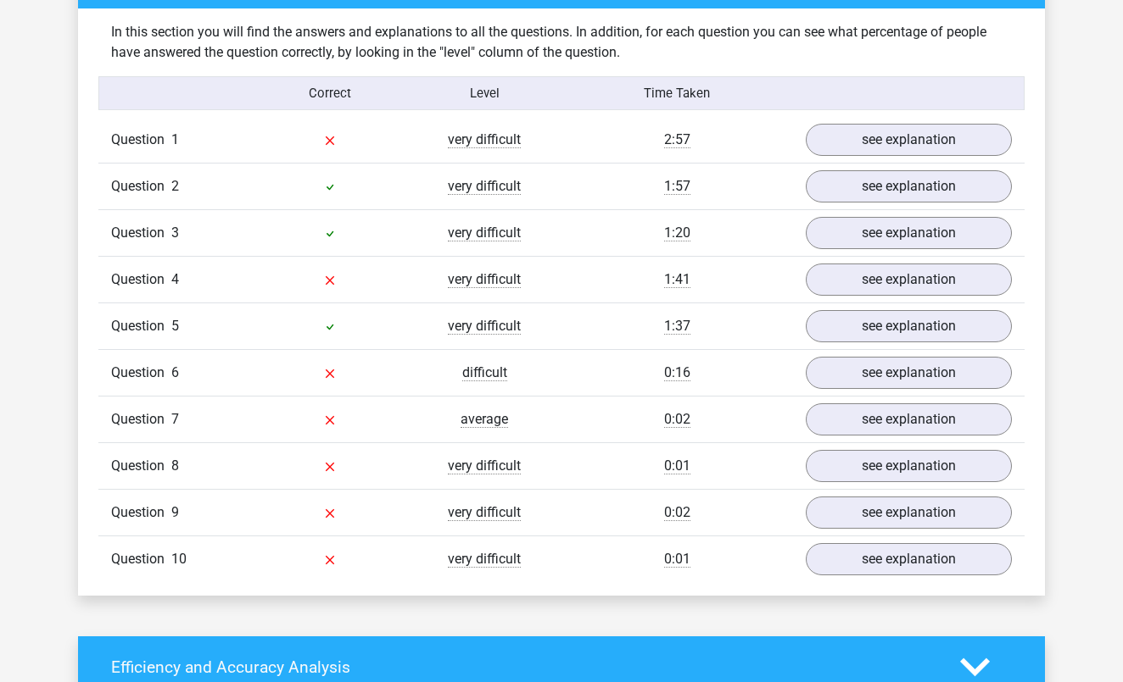
scroll to position [1319, 0]
